Goal: Task Accomplishment & Management: Complete application form

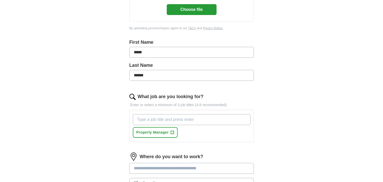
scroll to position [130, 0]
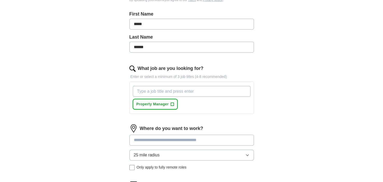
click at [142, 104] on span "Property Manager" at bounding box center [152, 104] width 32 height 5
click at [149, 90] on input "What job are you looking for?" at bounding box center [192, 91] width 118 height 11
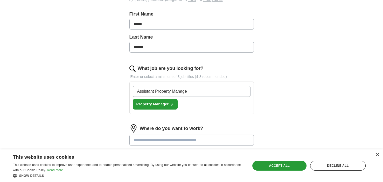
type input "Assistant Property Manager"
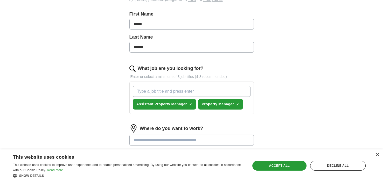
click at [153, 90] on input "What job are you looking for?" at bounding box center [192, 91] width 118 height 11
type input "Self Storage Manager"
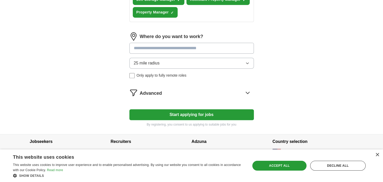
scroll to position [232, 0]
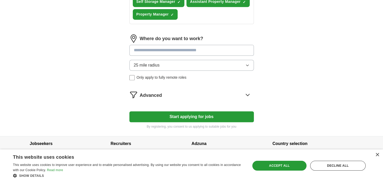
click at [134, 50] on input at bounding box center [191, 50] width 124 height 11
type input "*******"
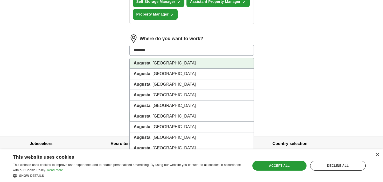
click at [156, 61] on li "[GEOGRAPHIC_DATA] , [GEOGRAPHIC_DATA]" at bounding box center [192, 63] width 124 height 11
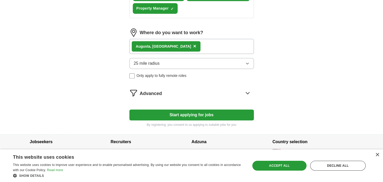
scroll to position [241, 0]
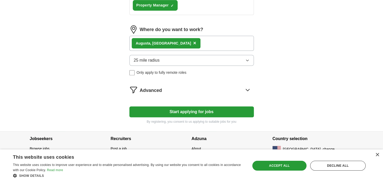
click at [194, 109] on button "Start applying for jobs" at bounding box center [191, 111] width 124 height 11
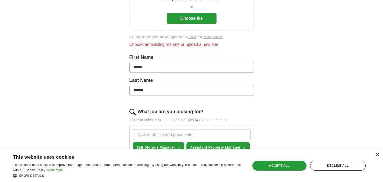
scroll to position [92, 0]
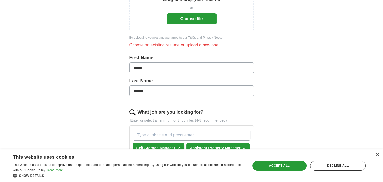
click at [138, 90] on input "******" at bounding box center [191, 91] width 124 height 11
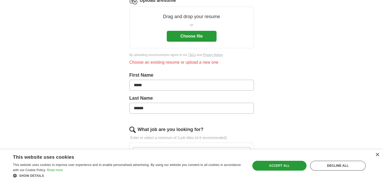
scroll to position [66, 0]
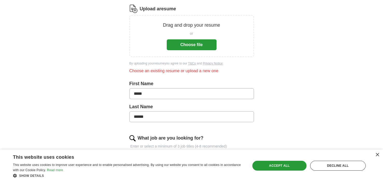
type input "******"
click at [194, 42] on button "Choose file" at bounding box center [192, 44] width 50 height 11
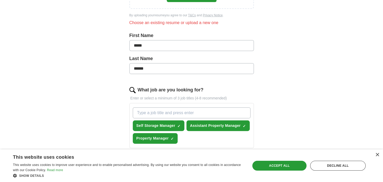
scroll to position [14, 0]
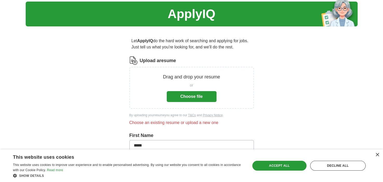
click at [188, 96] on button "Choose file" at bounding box center [192, 96] width 50 height 11
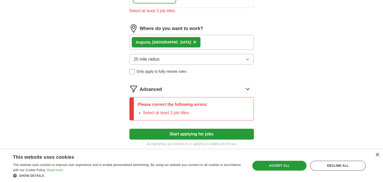
scroll to position [299, 0]
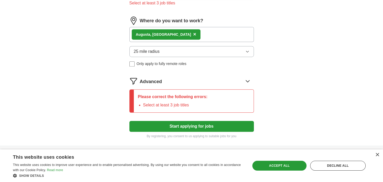
click at [193, 124] on button "Start applying for jobs" at bounding box center [191, 126] width 124 height 11
click at [189, 126] on button "Start applying for jobs" at bounding box center [191, 126] width 124 height 11
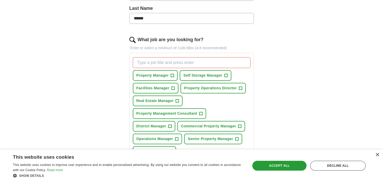
scroll to position [170, 0]
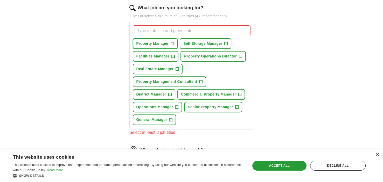
drag, startPoint x: 153, startPoint y: 42, endPoint x: 183, endPoint y: 44, distance: 30.4
click at [154, 42] on span "Property Manager" at bounding box center [152, 43] width 32 height 5
drag, startPoint x: 189, startPoint y: 42, endPoint x: 188, endPoint y: 44, distance: 3.2
click at [190, 42] on span "Self Storage Manager" at bounding box center [202, 43] width 39 height 5
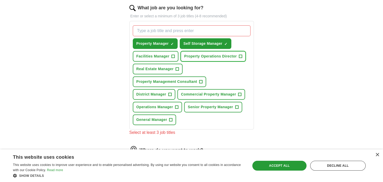
drag, startPoint x: 212, startPoint y: 54, endPoint x: 207, endPoint y: 68, distance: 14.7
click at [210, 56] on span "Property Operations Director" at bounding box center [210, 56] width 53 height 5
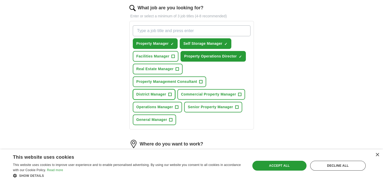
click at [166, 92] on span "District Manager" at bounding box center [151, 94] width 30 height 5
click at [155, 106] on span "Operations Manager" at bounding box center [154, 106] width 37 height 5
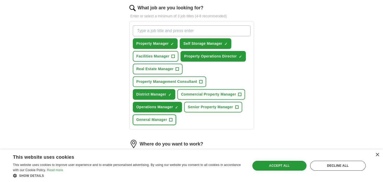
click at [158, 117] on span "General Manager" at bounding box center [151, 119] width 31 height 5
click at [177, 90] on button "Commercial Property Manager +" at bounding box center [211, 94] width 68 height 11
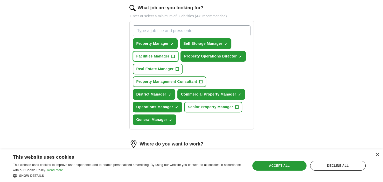
click at [156, 56] on span "Facilities Manager" at bounding box center [152, 56] width 33 height 5
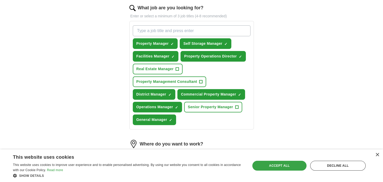
click at [278, 167] on div "Accept all" at bounding box center [279, 166] width 54 height 10
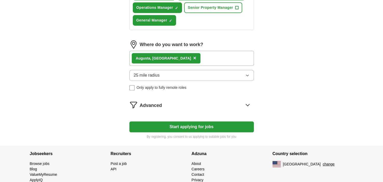
scroll to position [273, 0]
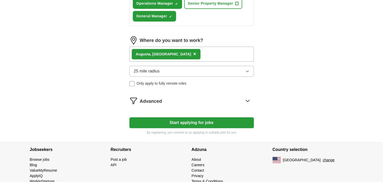
click at [184, 120] on button "Start applying for jobs" at bounding box center [191, 122] width 124 height 11
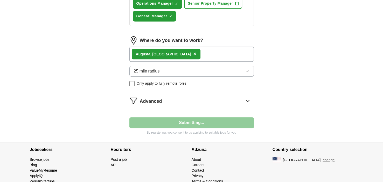
select select "**"
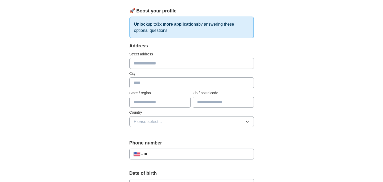
scroll to position [78, 0]
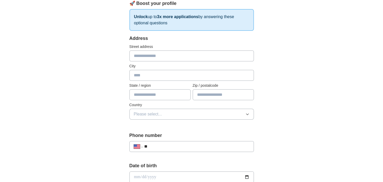
drag, startPoint x: 139, startPoint y: 56, endPoint x: 179, endPoint y: 62, distance: 39.7
click at [143, 56] on input "text" at bounding box center [191, 56] width 124 height 11
type input "**********"
type input "**"
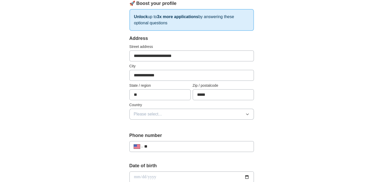
type input "*****"
click at [168, 113] on button "Please select..." at bounding box center [191, 114] width 124 height 11
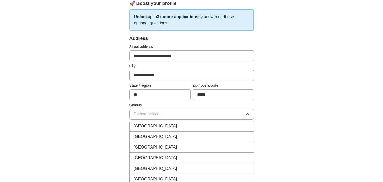
click at [157, 136] on span "[GEOGRAPHIC_DATA]" at bounding box center [155, 137] width 43 height 6
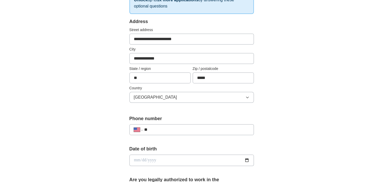
scroll to position [104, 0]
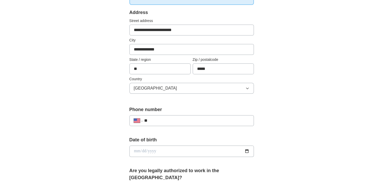
drag, startPoint x: 157, startPoint y: 120, endPoint x: 165, endPoint y: 123, distance: 8.4
click at [157, 120] on input "**" at bounding box center [196, 121] width 105 height 6
type input "**********"
click at [136, 151] on input "date" at bounding box center [191, 151] width 124 height 11
type input "**********"
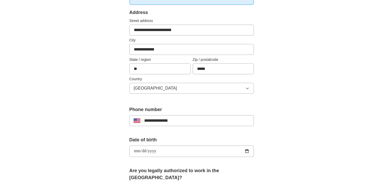
type input "**********"
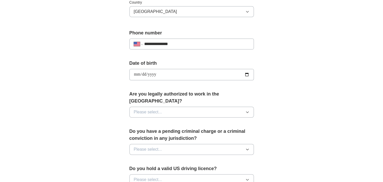
scroll to position [181, 0]
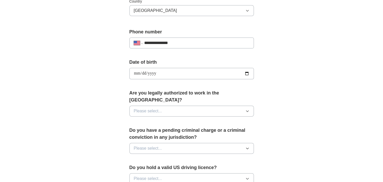
click at [171, 106] on button "Please select..." at bounding box center [191, 111] width 124 height 11
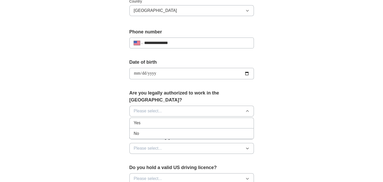
click at [146, 120] on div "Yes" at bounding box center [192, 123] width 116 height 6
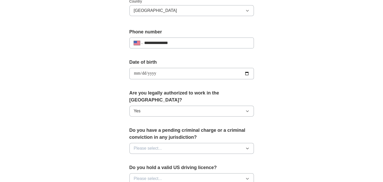
click at [146, 145] on span "Please select..." at bounding box center [148, 148] width 28 height 6
click at [142, 168] on div "No" at bounding box center [192, 171] width 116 height 6
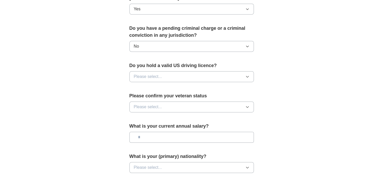
scroll to position [285, 0]
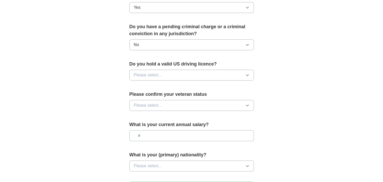
click at [149, 72] on span "Please select..." at bounding box center [148, 75] width 28 height 6
click at [145, 84] on div "Yes" at bounding box center [192, 87] width 116 height 6
click at [148, 102] on span "Please select..." at bounding box center [148, 105] width 28 height 6
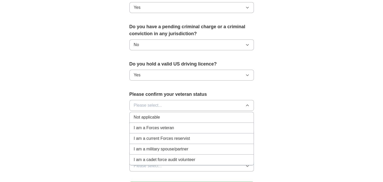
click at [153, 125] on span "I am a Forces veteran" at bounding box center [154, 128] width 40 height 6
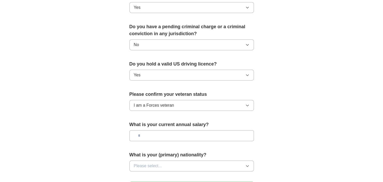
click at [145, 130] on input "text" at bounding box center [191, 135] width 124 height 11
type input "*******"
drag, startPoint x: 155, startPoint y: 158, endPoint x: 153, endPoint y: 155, distance: 3.5
click at [155, 163] on span "Please select..." at bounding box center [148, 166] width 28 height 6
click at [154, 175] on div "American" at bounding box center [192, 178] width 116 height 6
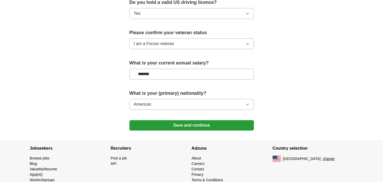
scroll to position [349, 0]
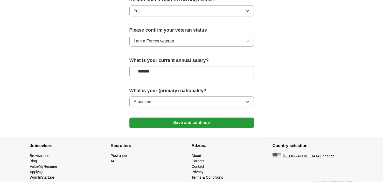
click at [184, 118] on button "Save and continue" at bounding box center [191, 123] width 124 height 10
